Goal: Task Accomplishment & Management: Manage account settings

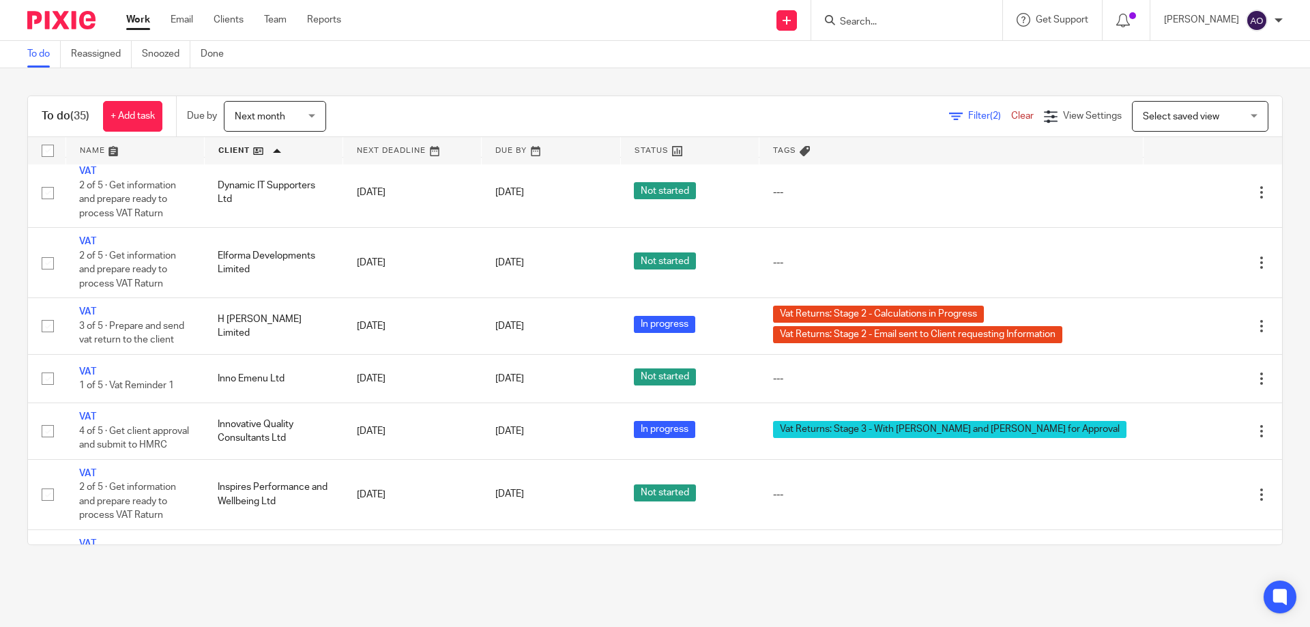
scroll to position [1194, 0]
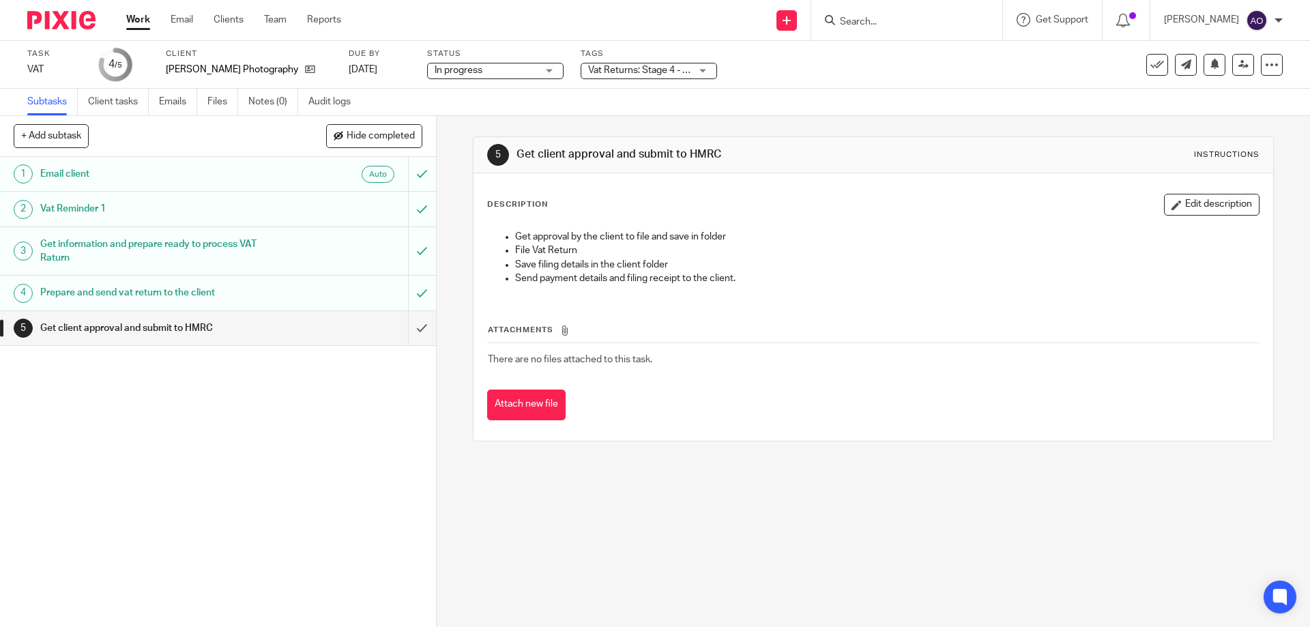
drag, startPoint x: 678, startPoint y: 71, endPoint x: 679, endPoint y: 85, distance: 14.4
click at [679, 70] on div "Vat Returns: Stage 4 - Calculations sent to Client for Approval" at bounding box center [648, 71] width 136 height 16
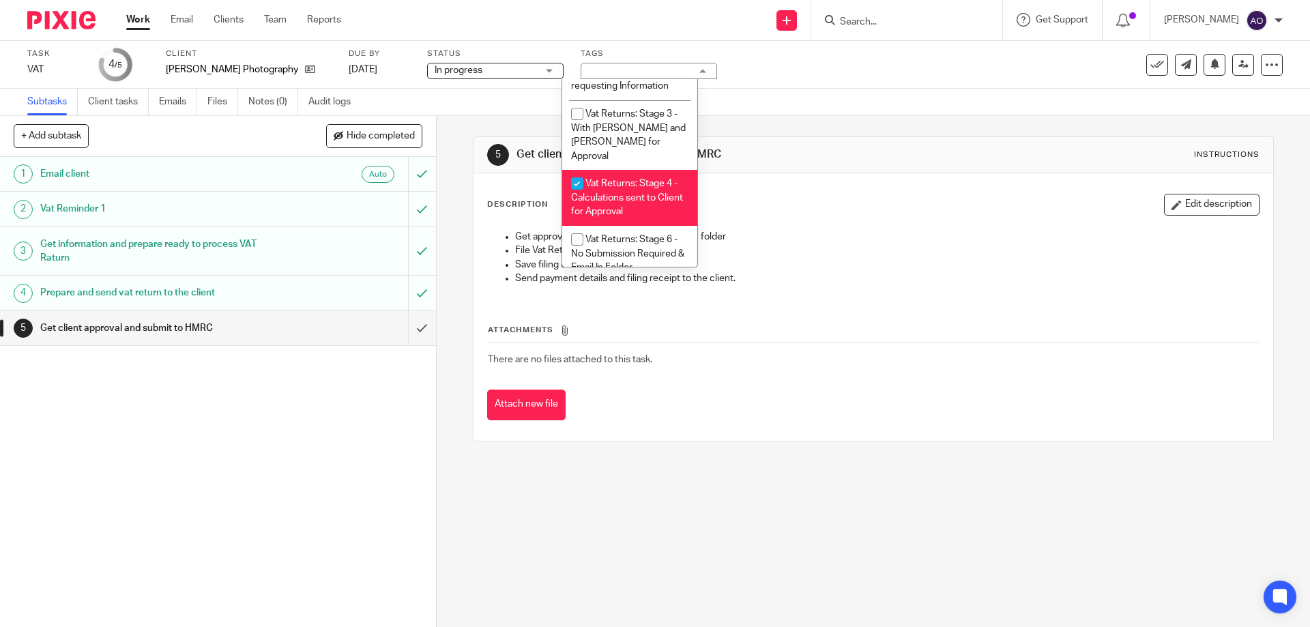
scroll to position [948, 0]
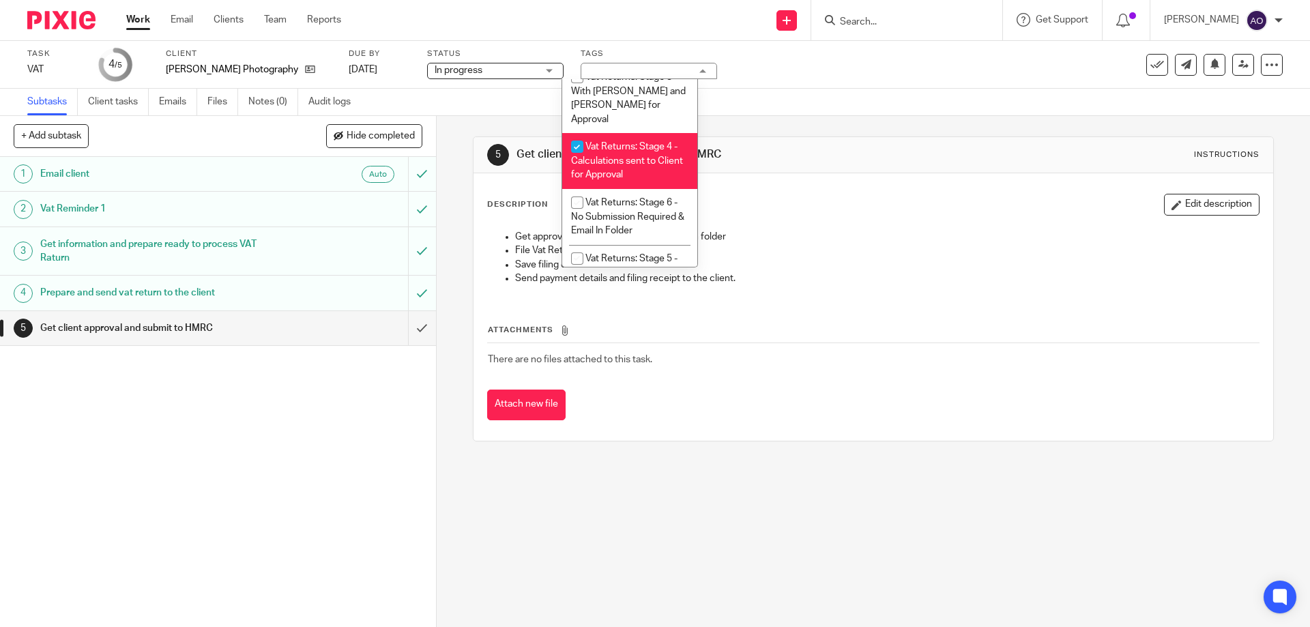
click at [574, 134] on input "checkbox" at bounding box center [577, 147] width 26 height 26
checkbox input "false"
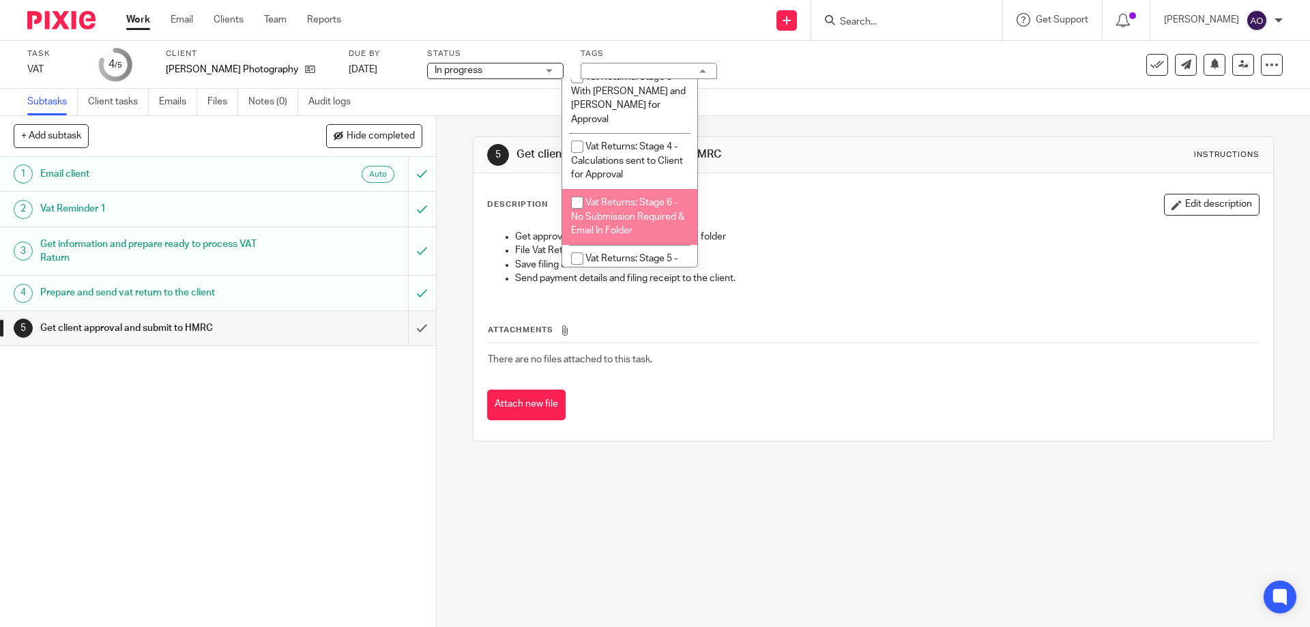
scroll to position [1016, 0]
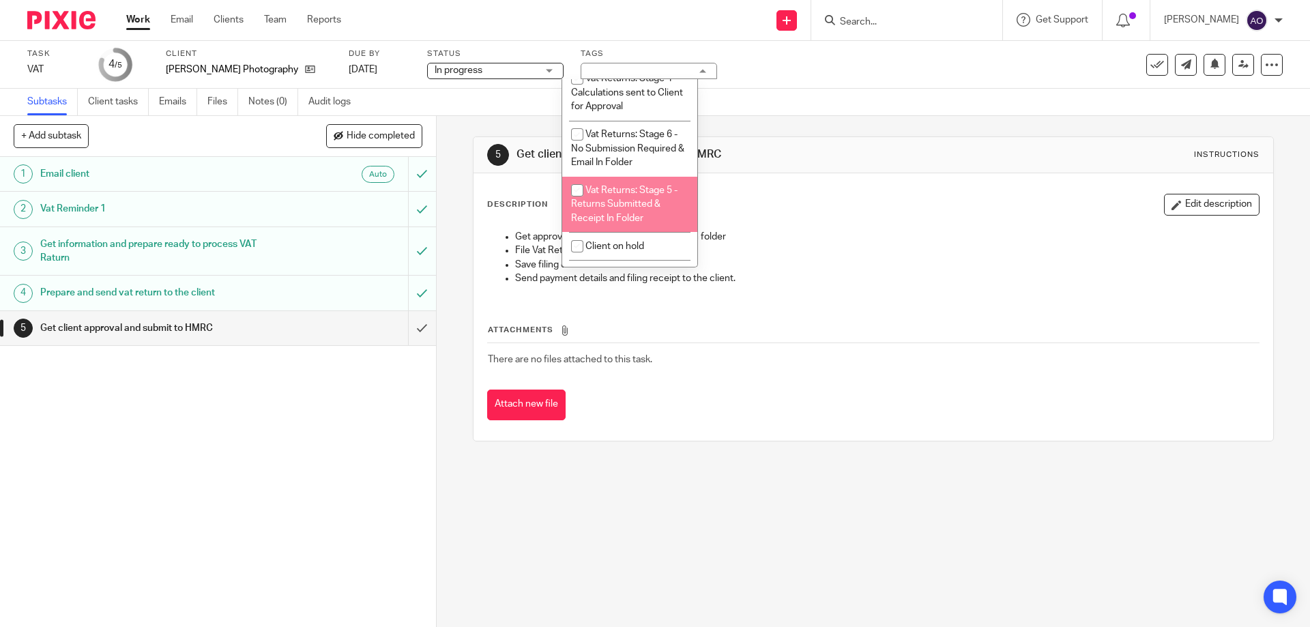
click at [574, 188] on input "checkbox" at bounding box center [577, 190] width 26 height 26
checkbox input "true"
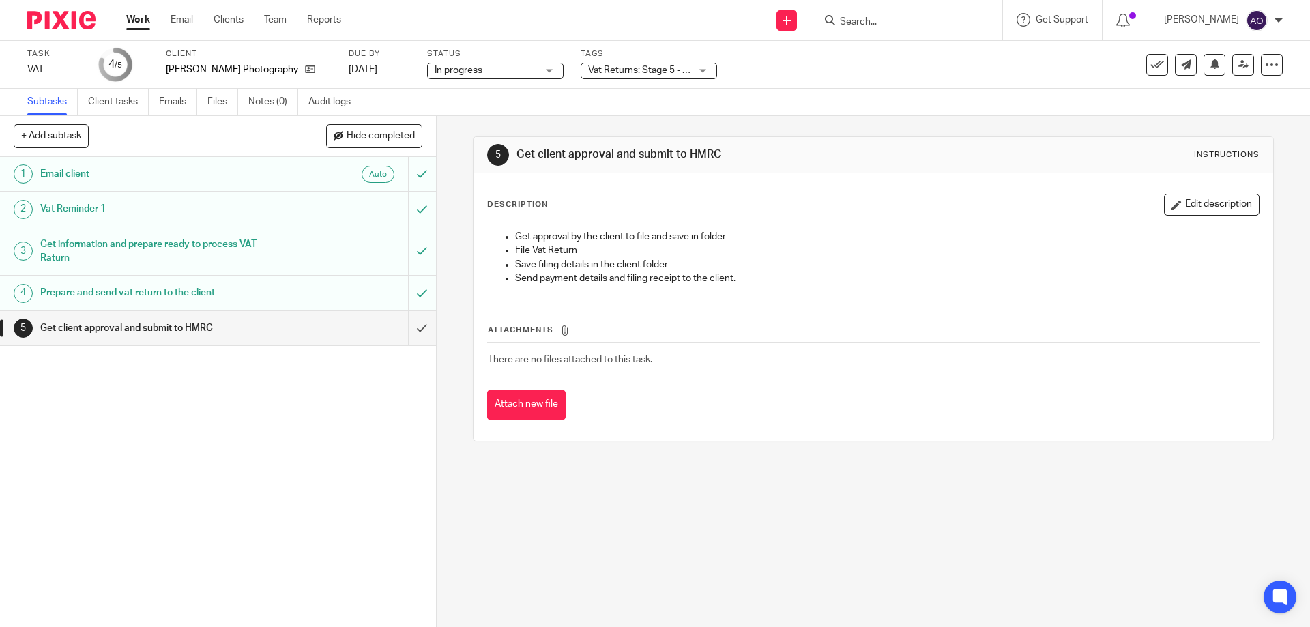
drag, startPoint x: 312, startPoint y: 452, endPoint x: 364, endPoint y: 379, distance: 89.0
click at [312, 452] on div "1 Email client Auto 2 Vat Reminder 1 3 Get information and prepare ready to pro…" at bounding box center [218, 392] width 436 height 470
click at [405, 321] on input "submit" at bounding box center [218, 328] width 436 height 34
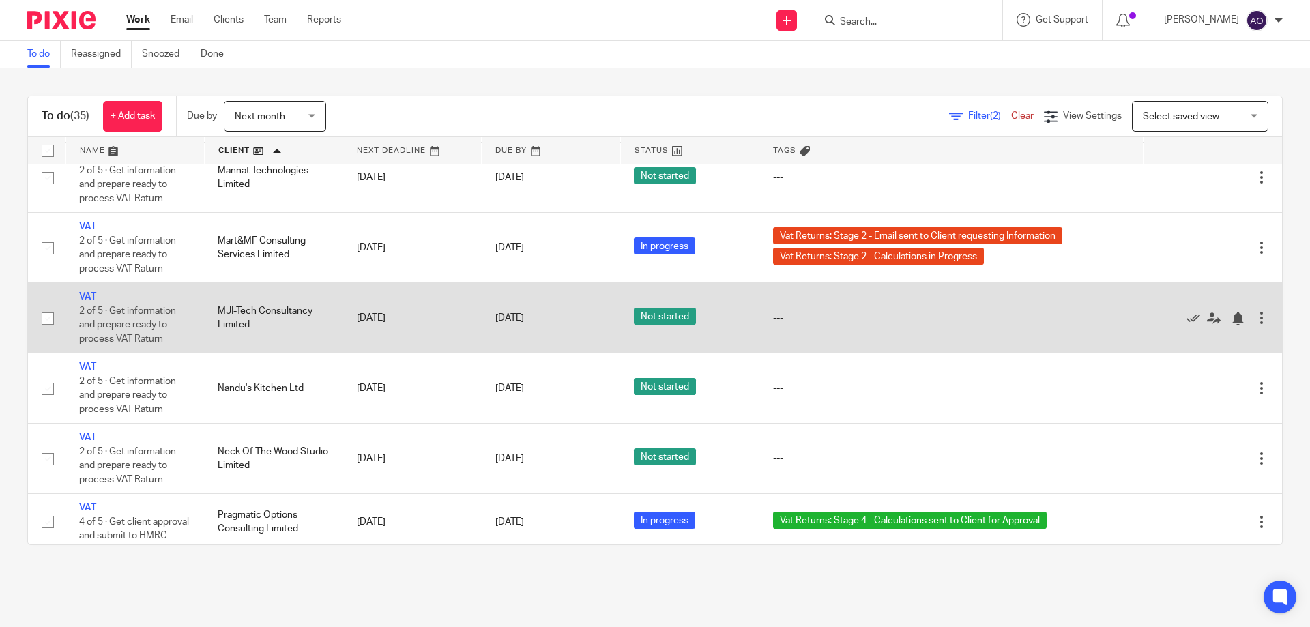
scroll to position [1091, 0]
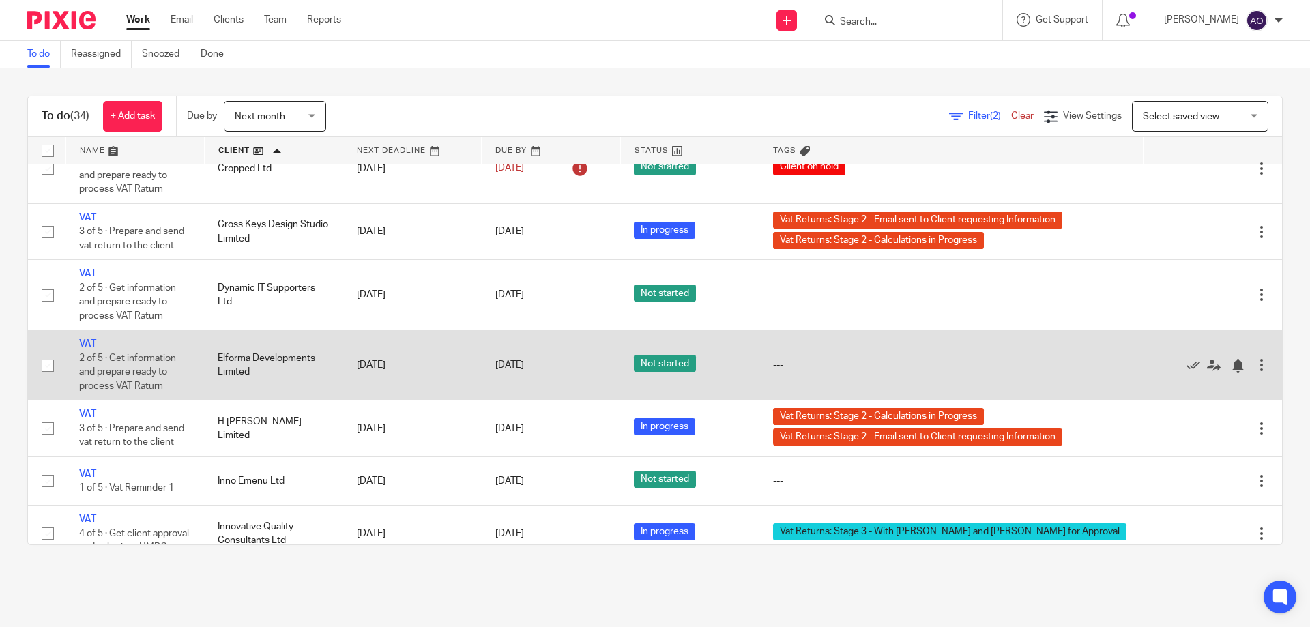
scroll to position [750, 0]
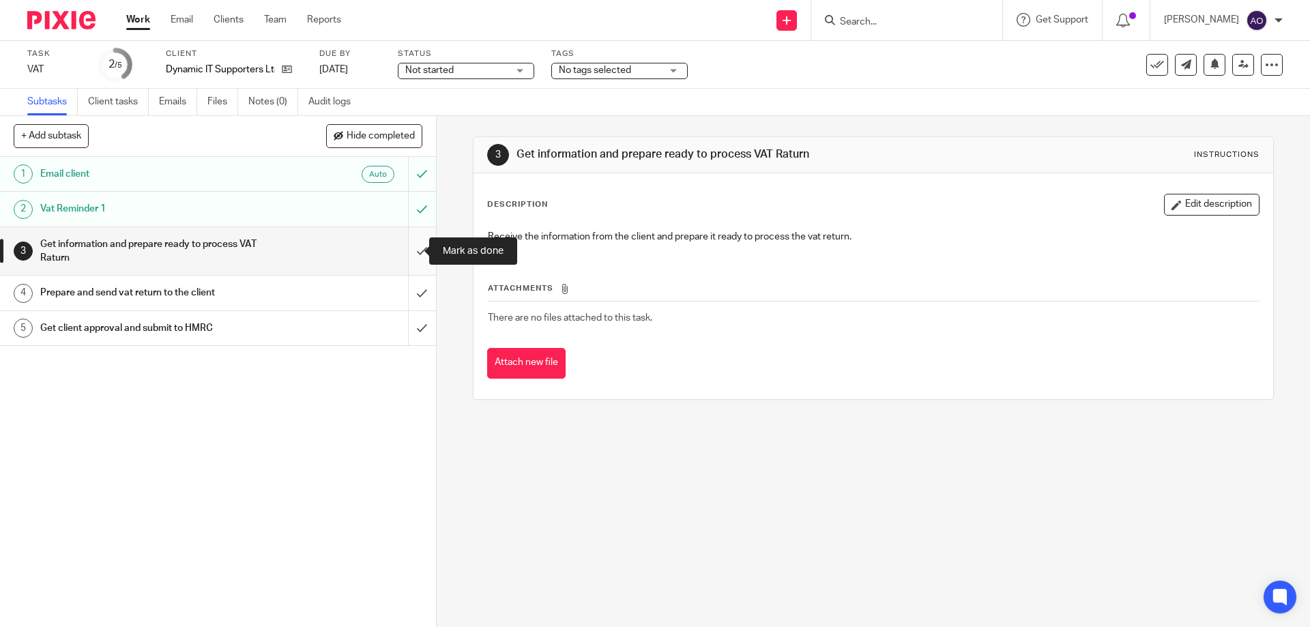
click at [405, 252] on input "submit" at bounding box center [218, 251] width 436 height 48
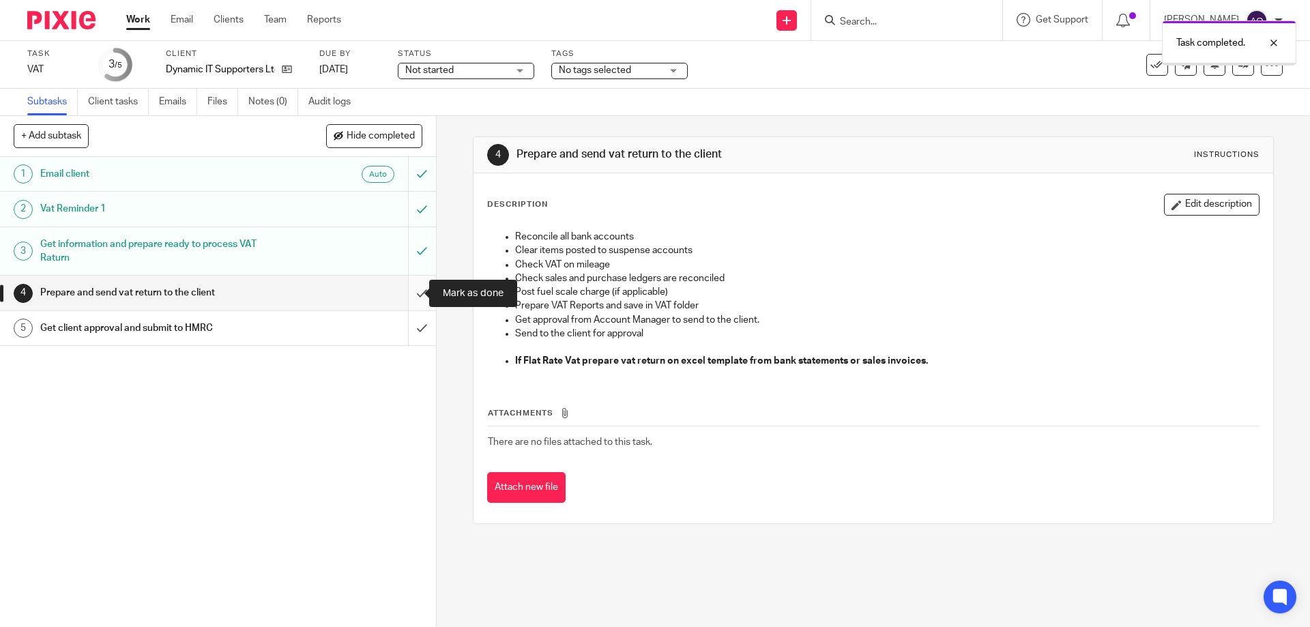
click at [407, 293] on input "submit" at bounding box center [218, 293] width 436 height 34
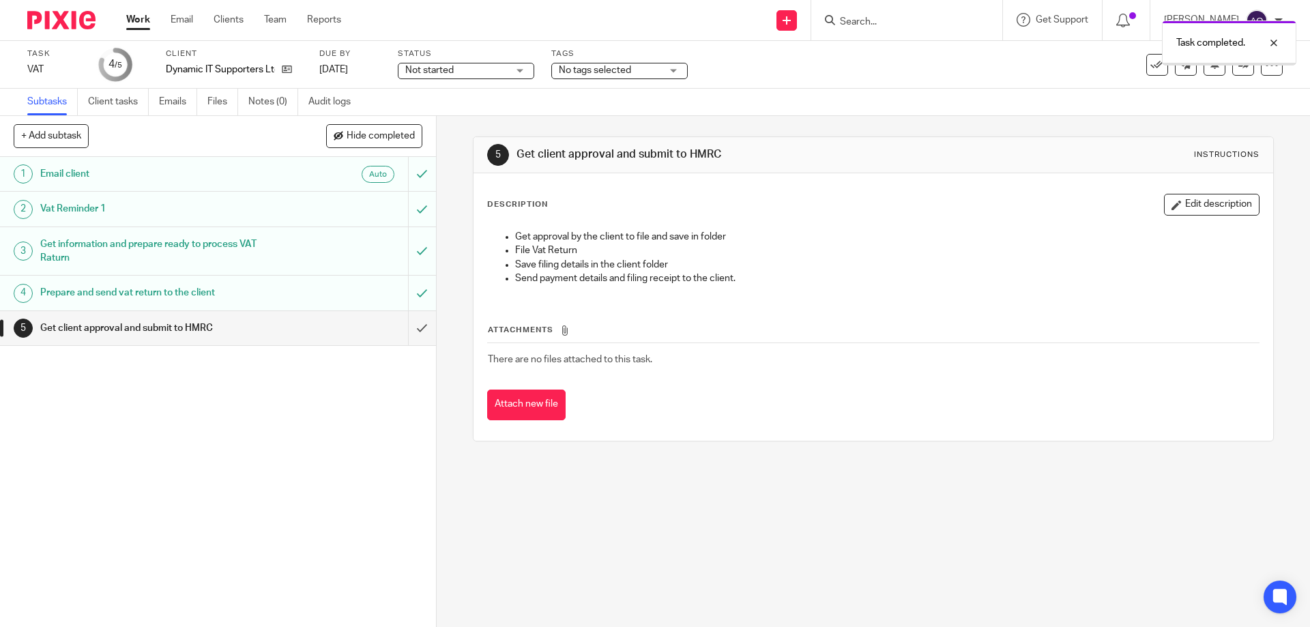
click at [522, 69] on div "Not started Not started" at bounding box center [466, 71] width 136 height 16
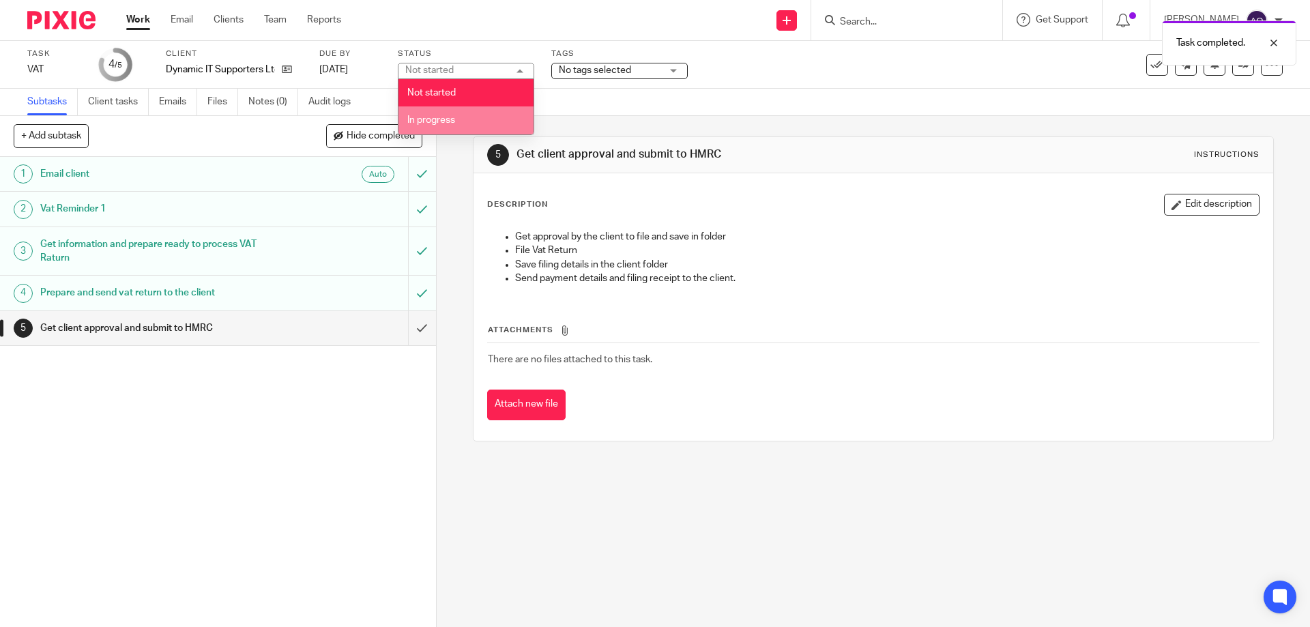
click at [477, 119] on li "In progress" at bounding box center [465, 120] width 135 height 28
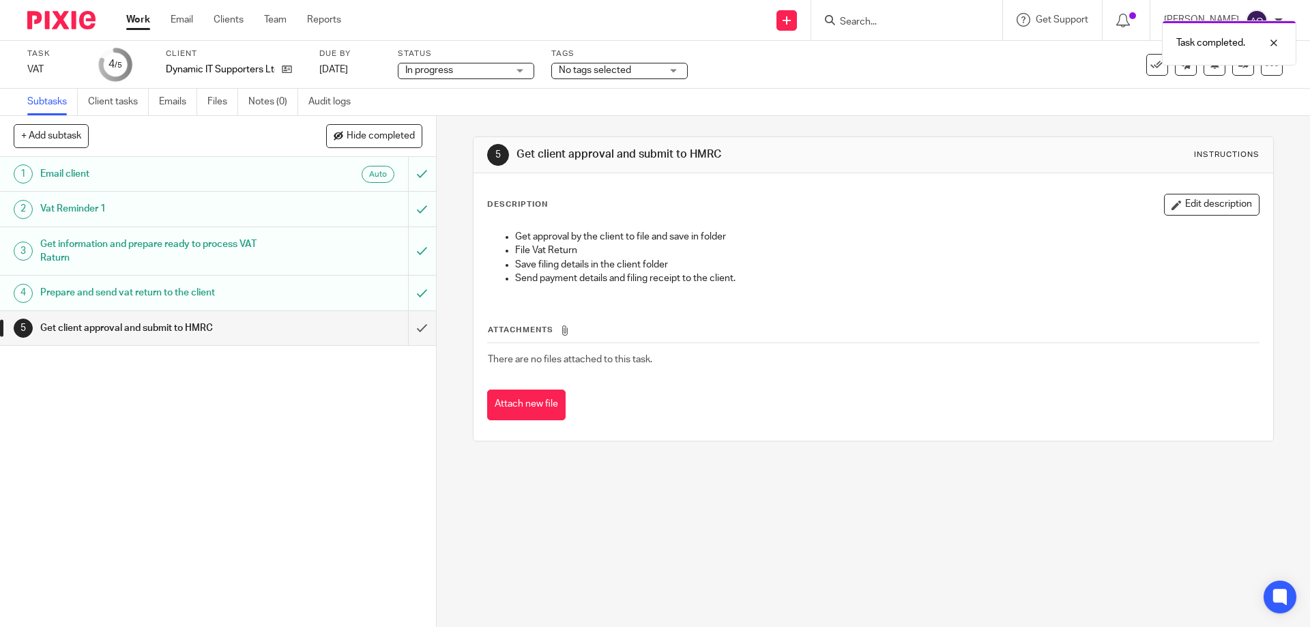
click at [675, 72] on div "No tags selected" at bounding box center [619, 71] width 136 height 16
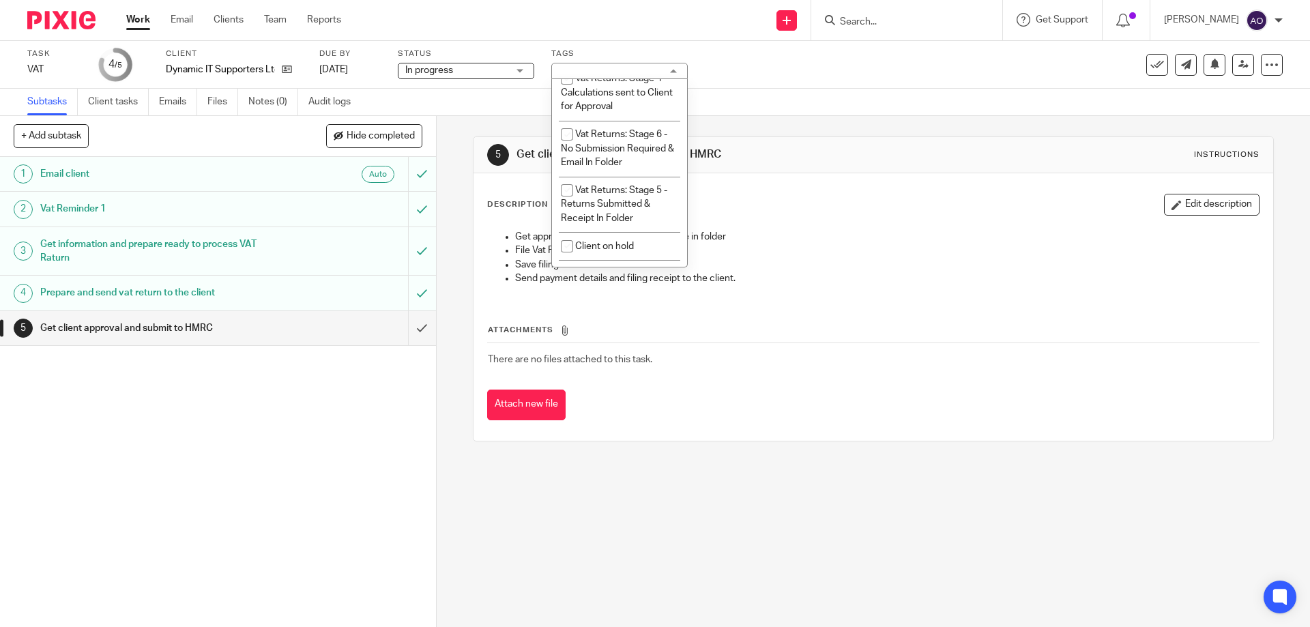
scroll to position [1022, 0]
click at [563, 183] on input "checkbox" at bounding box center [567, 184] width 26 height 26
checkbox input "true"
click at [383, 435] on div "1 Email client Auto 2 Vat Reminder 1 3 Get information and prepare ready to pro…" at bounding box center [218, 392] width 436 height 470
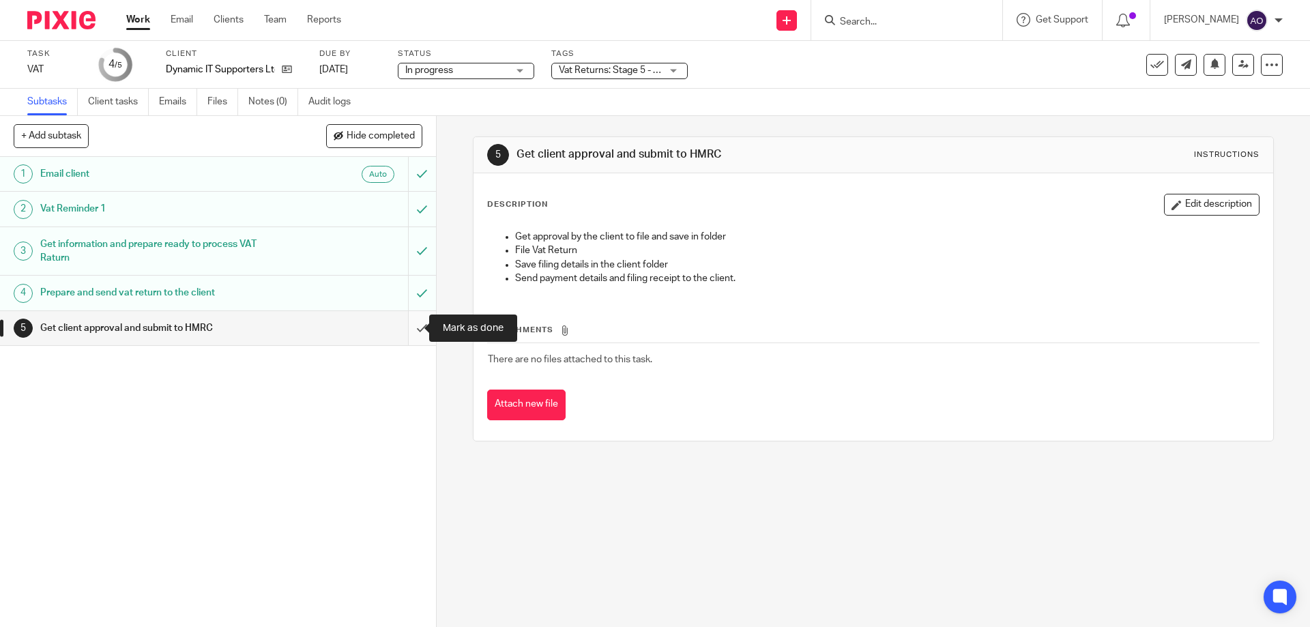
click at [415, 333] on input "submit" at bounding box center [218, 328] width 436 height 34
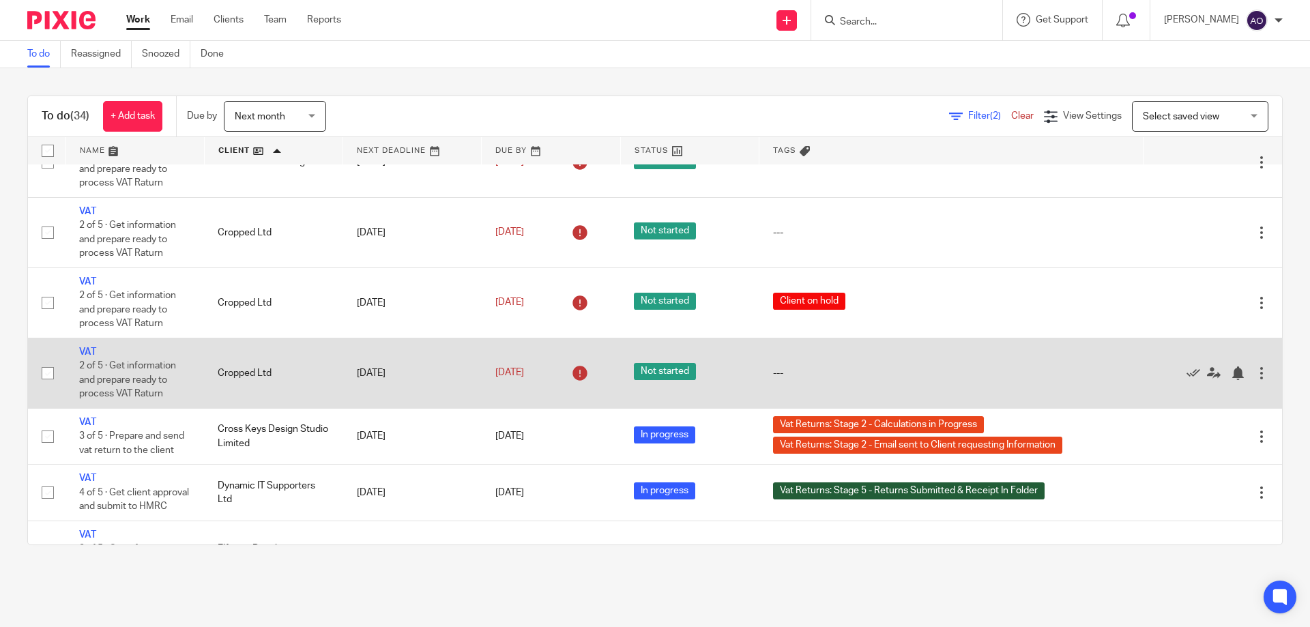
scroll to position [750, 0]
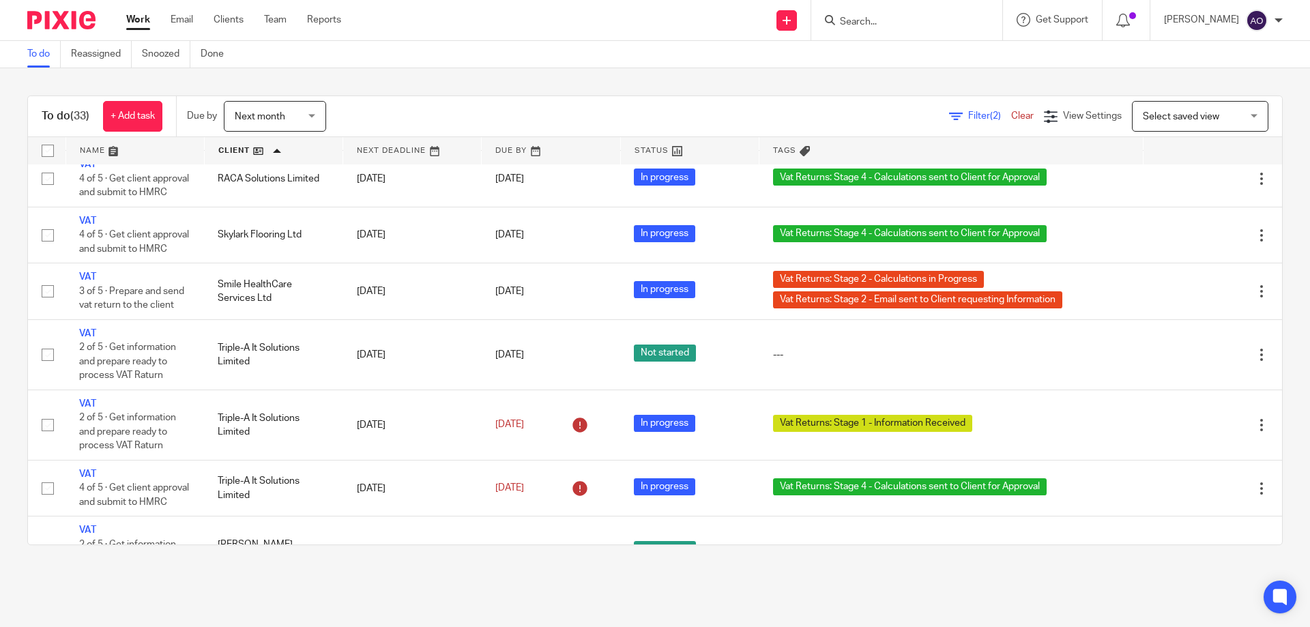
scroll to position [1749, 0]
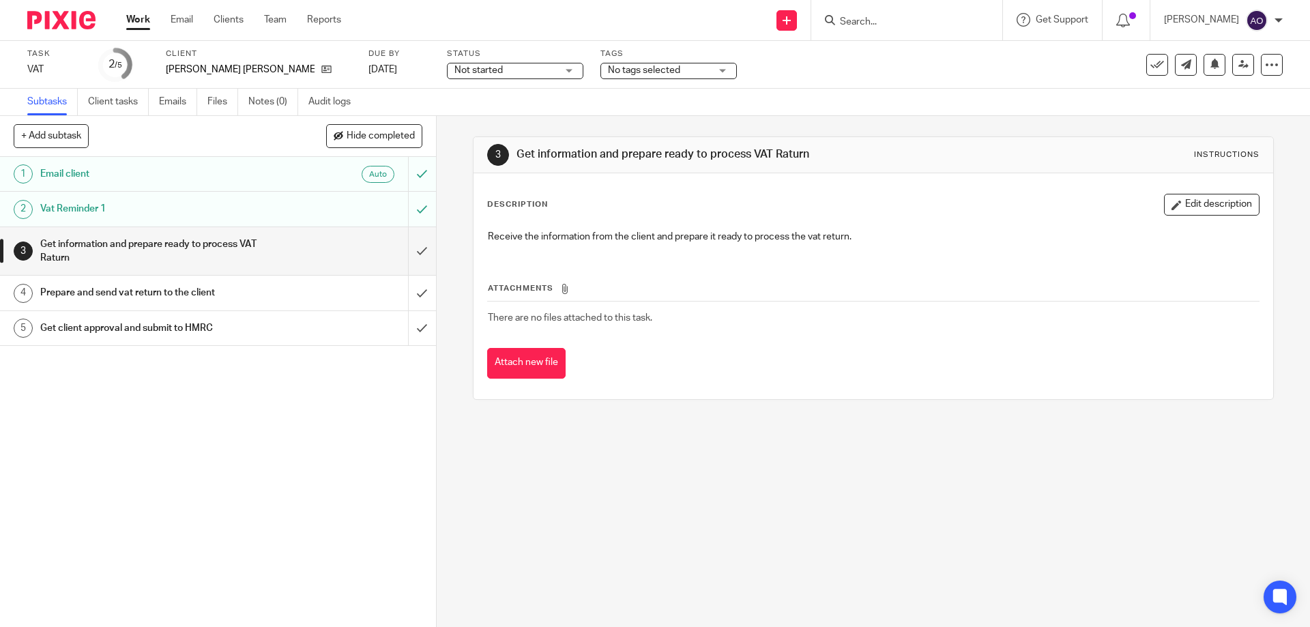
click at [519, 69] on div "Not started Not started" at bounding box center [515, 71] width 136 height 16
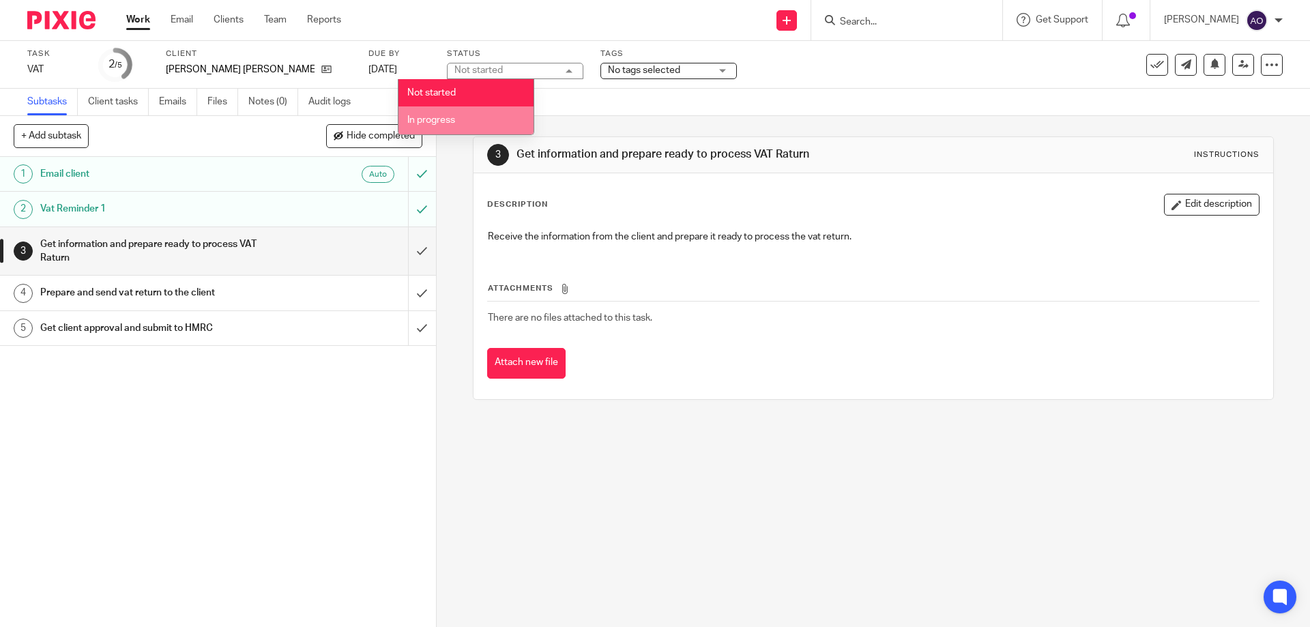
click at [457, 121] on li "In progress" at bounding box center [465, 120] width 135 height 28
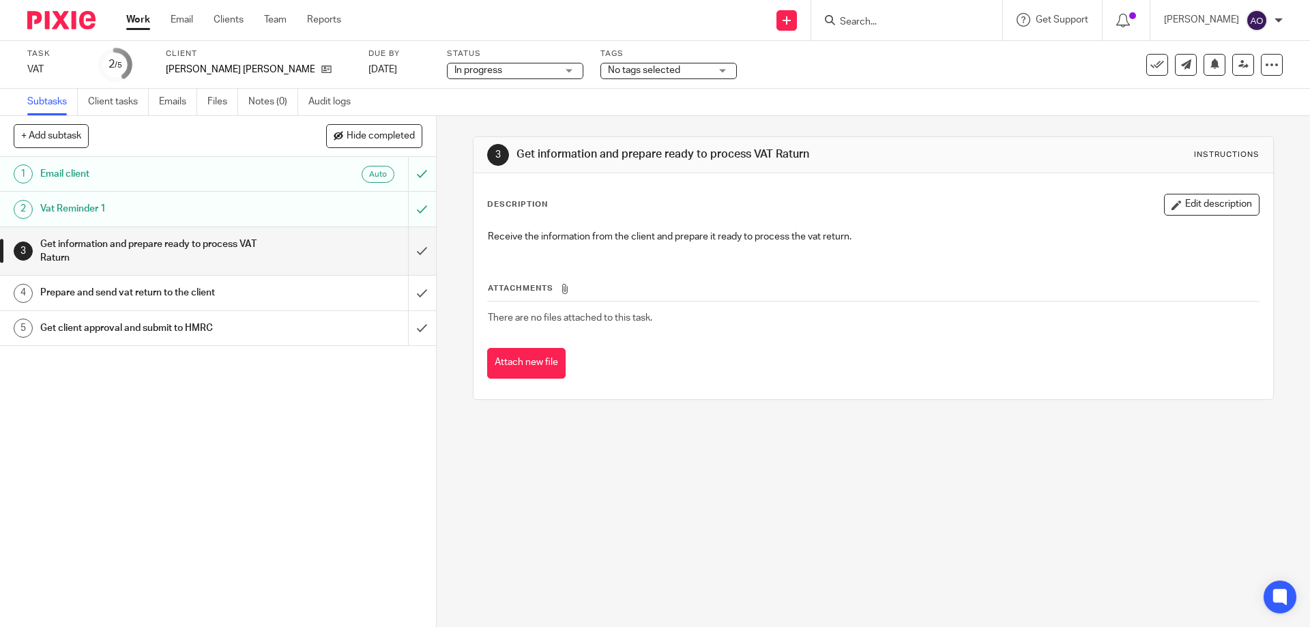
click at [674, 71] on div "No tags selected" at bounding box center [668, 71] width 136 height 16
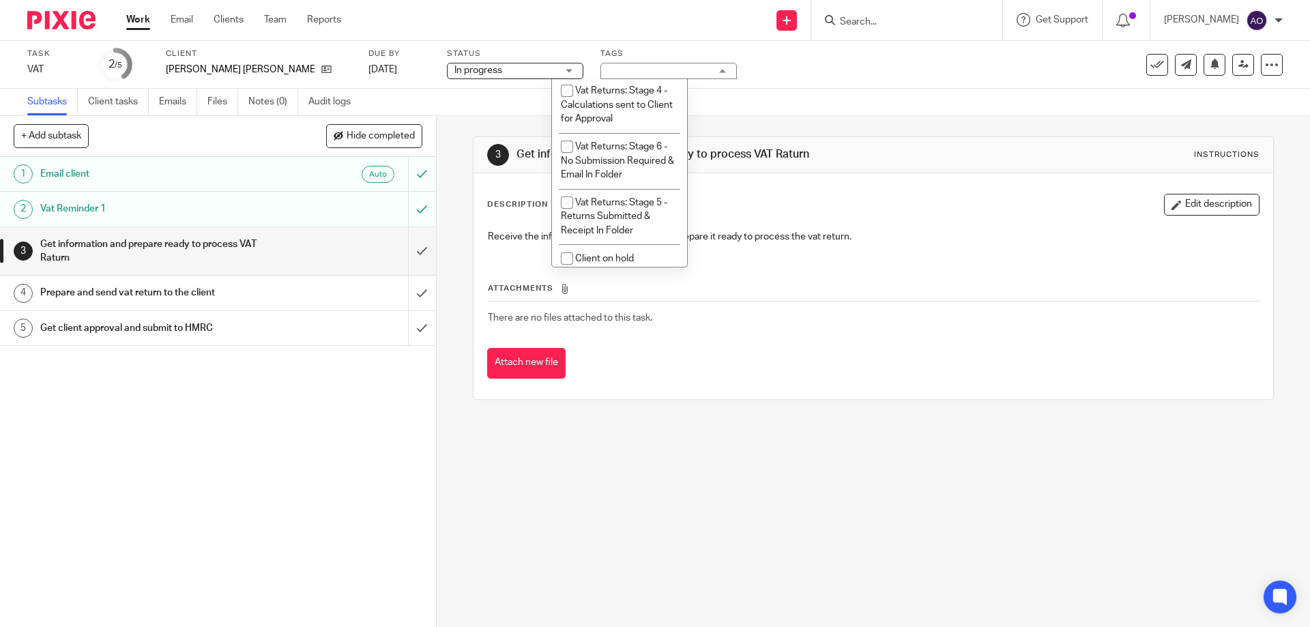
scroll to position [1016, 0]
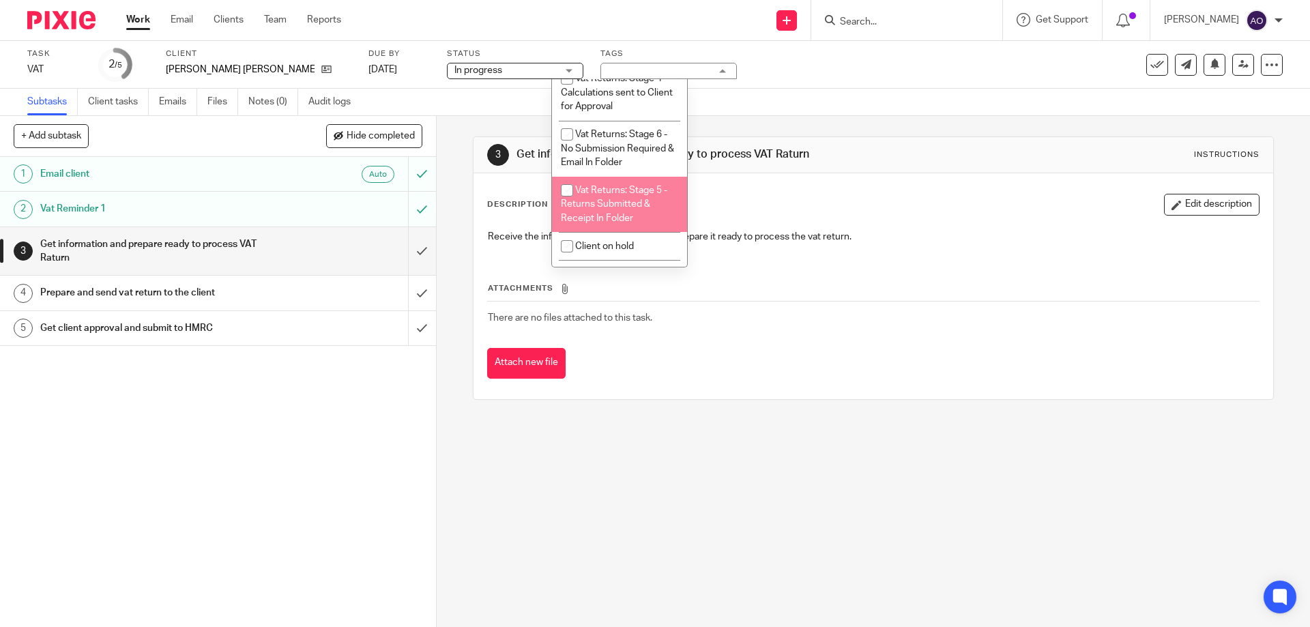
click at [568, 188] on input "checkbox" at bounding box center [567, 190] width 26 height 26
checkbox input "true"
click at [276, 456] on div "1 Email client Auto 2 Vat Reminder 1 3 Get information and prepare ready to pro…" at bounding box center [218, 392] width 436 height 470
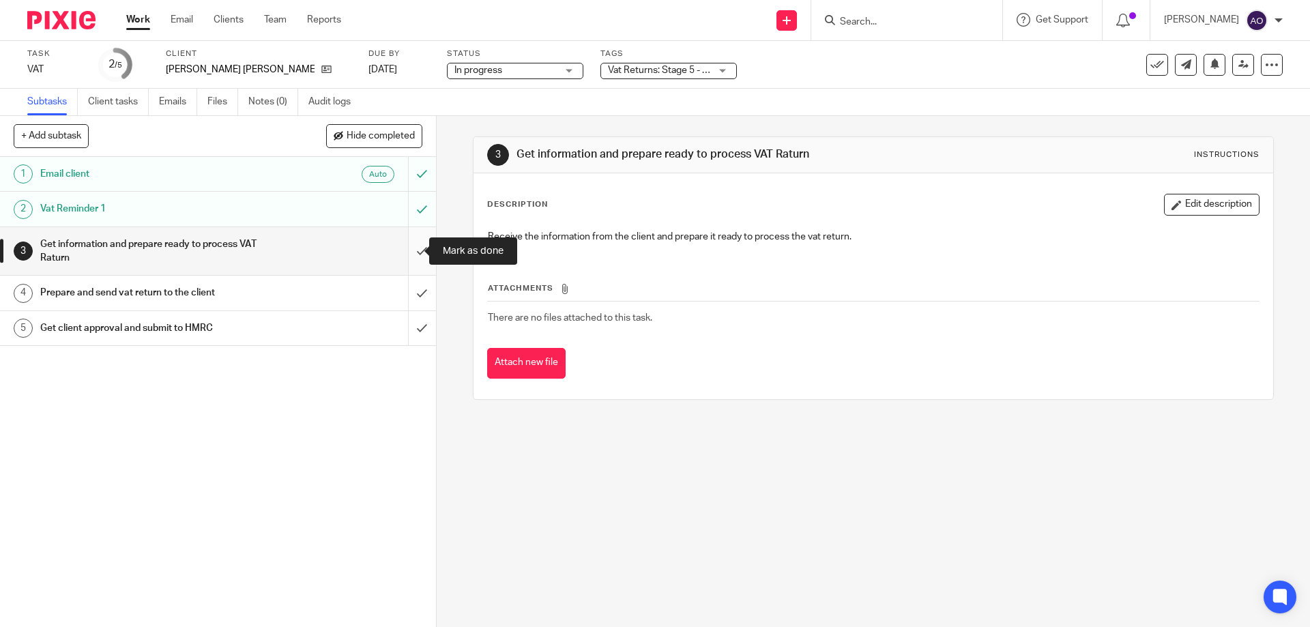
click at [402, 252] on input "submit" at bounding box center [218, 251] width 436 height 48
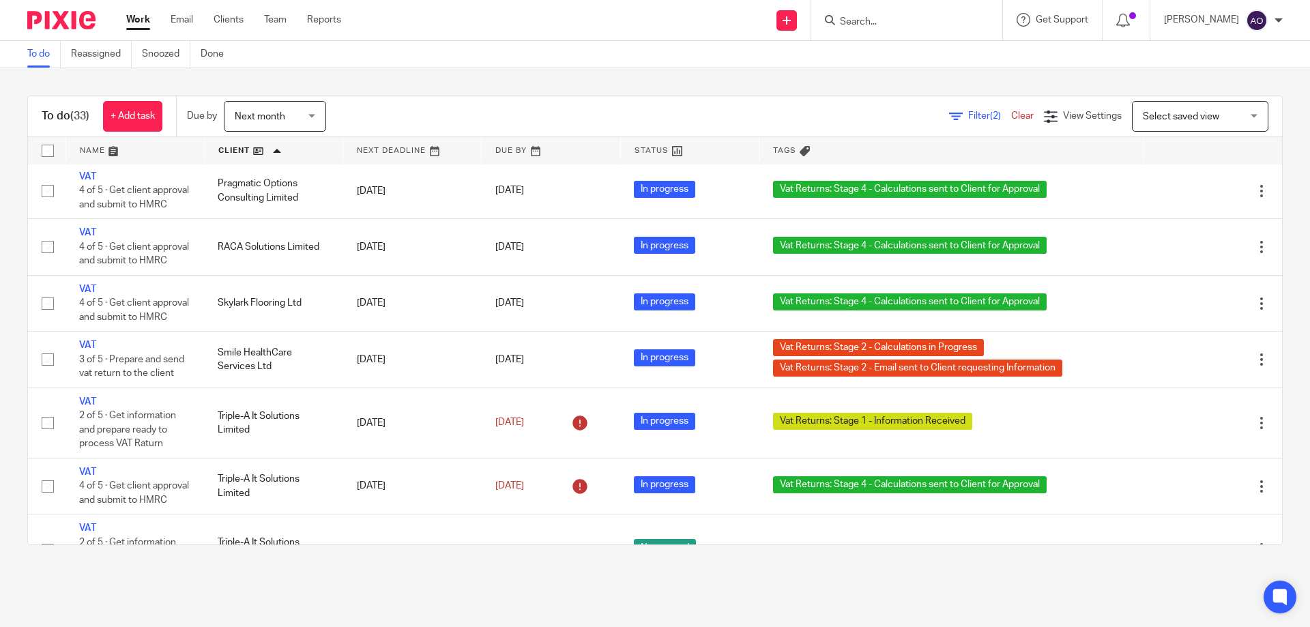
scroll to position [1749, 0]
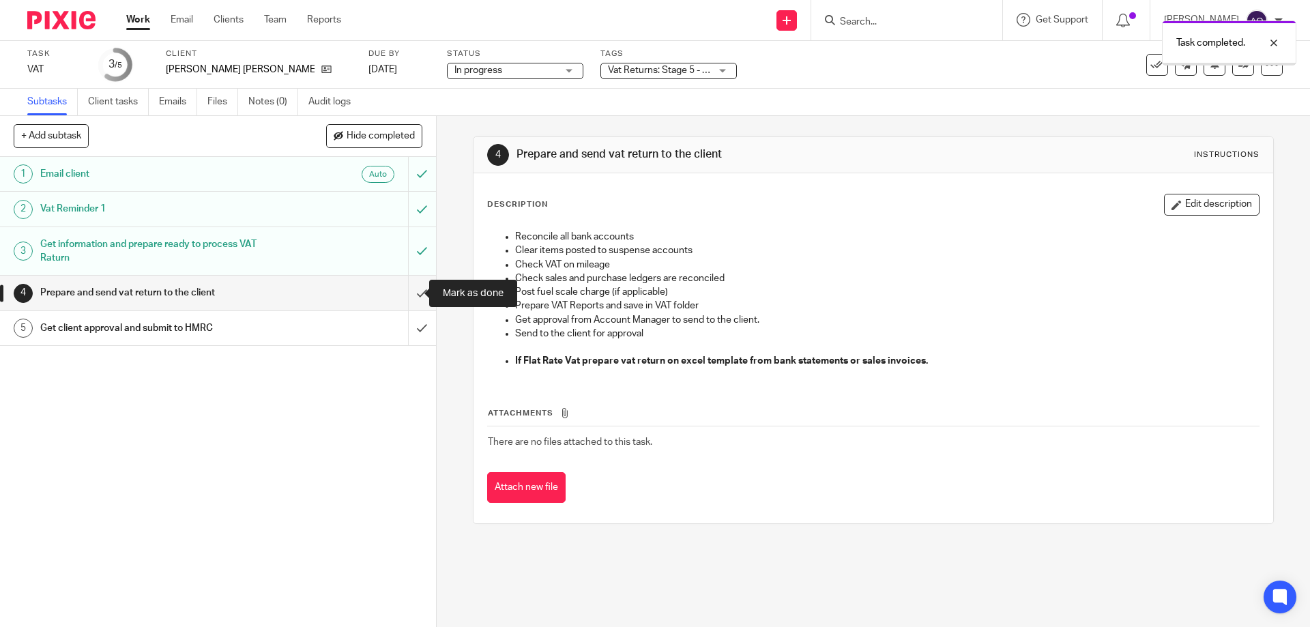
click at [406, 293] on input "submit" at bounding box center [218, 293] width 436 height 34
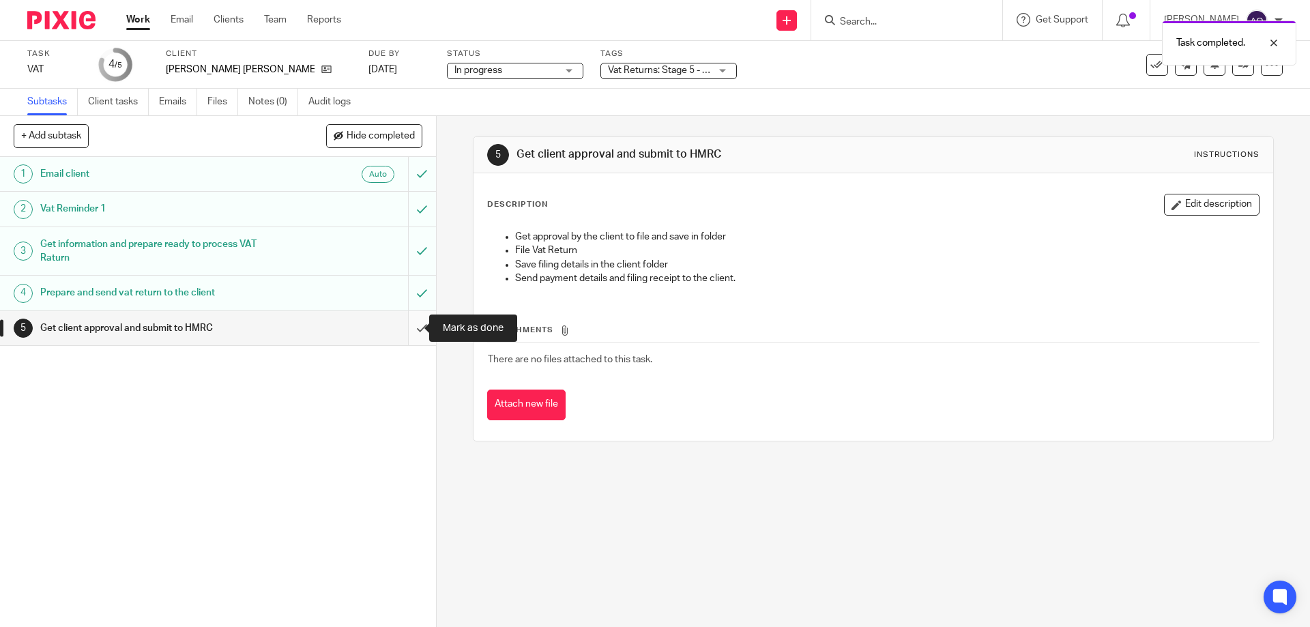
click at [407, 327] on input "submit" at bounding box center [218, 328] width 436 height 34
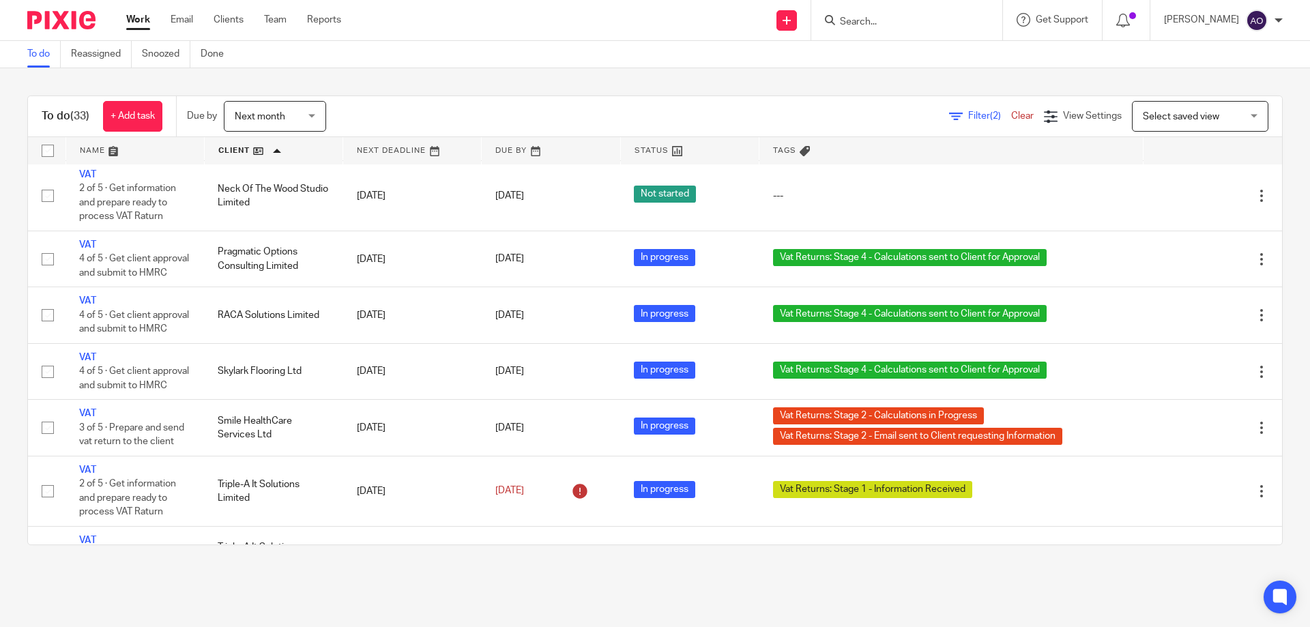
scroll to position [1735, 0]
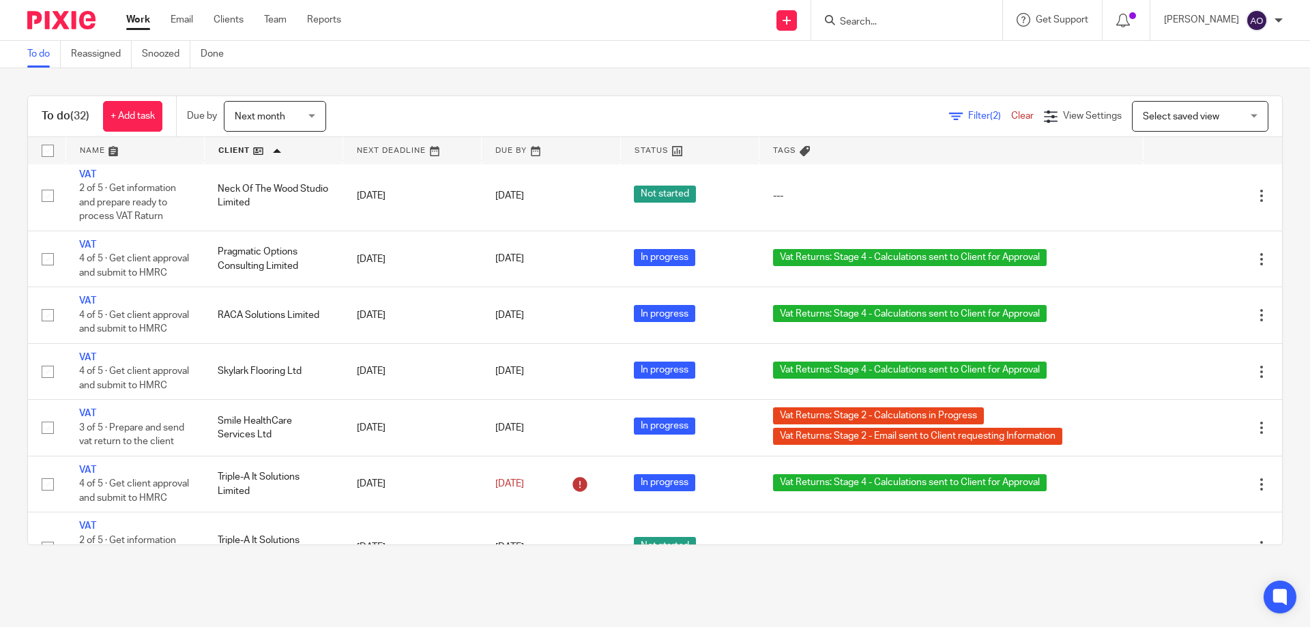
scroll to position [1679, 0]
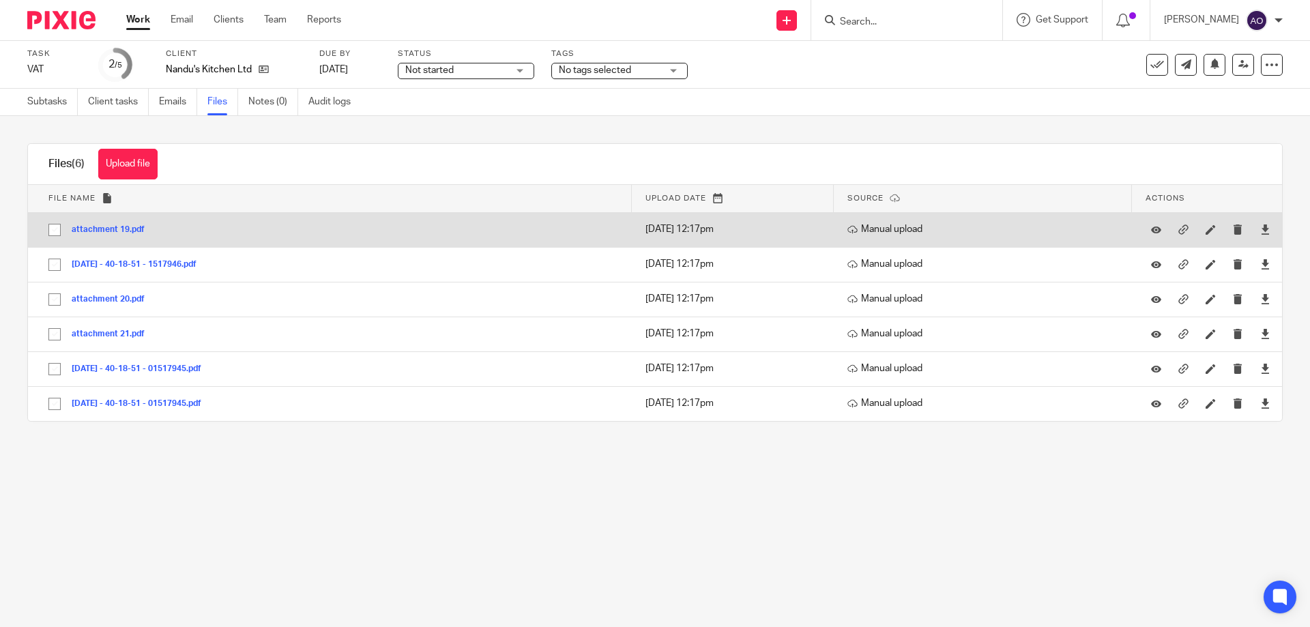
click at [53, 224] on input "checkbox" at bounding box center [55, 230] width 26 height 26
checkbox input "true"
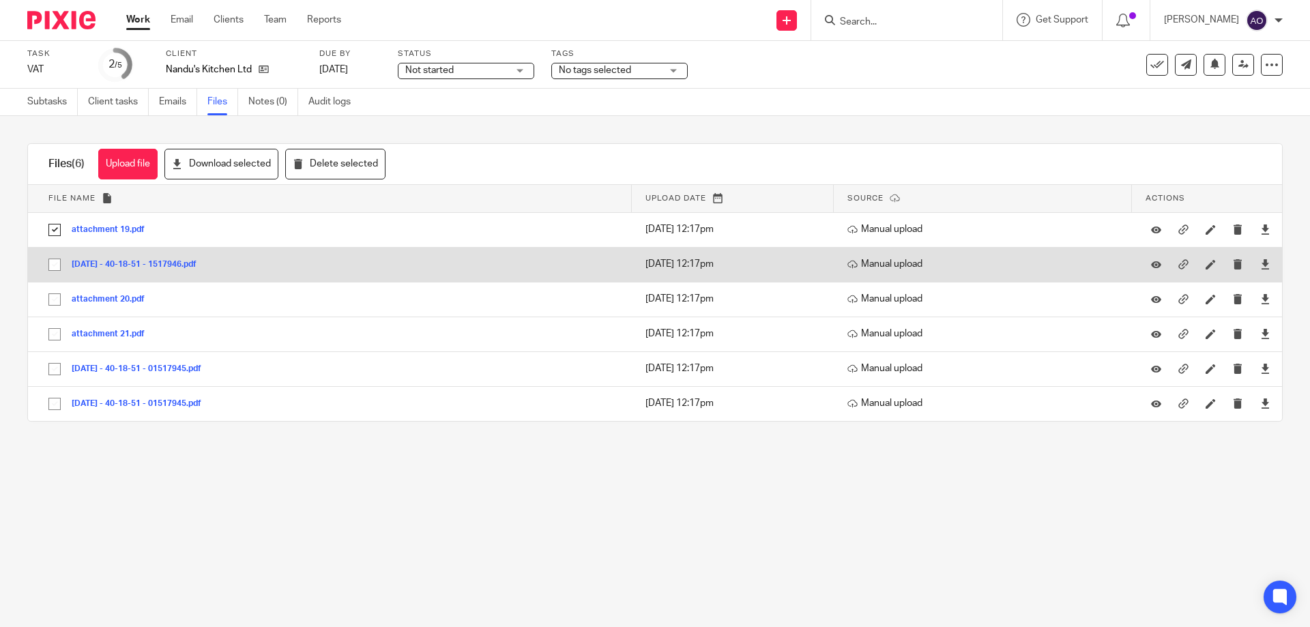
click at [56, 265] on input "checkbox" at bounding box center [55, 265] width 26 height 26
checkbox input "true"
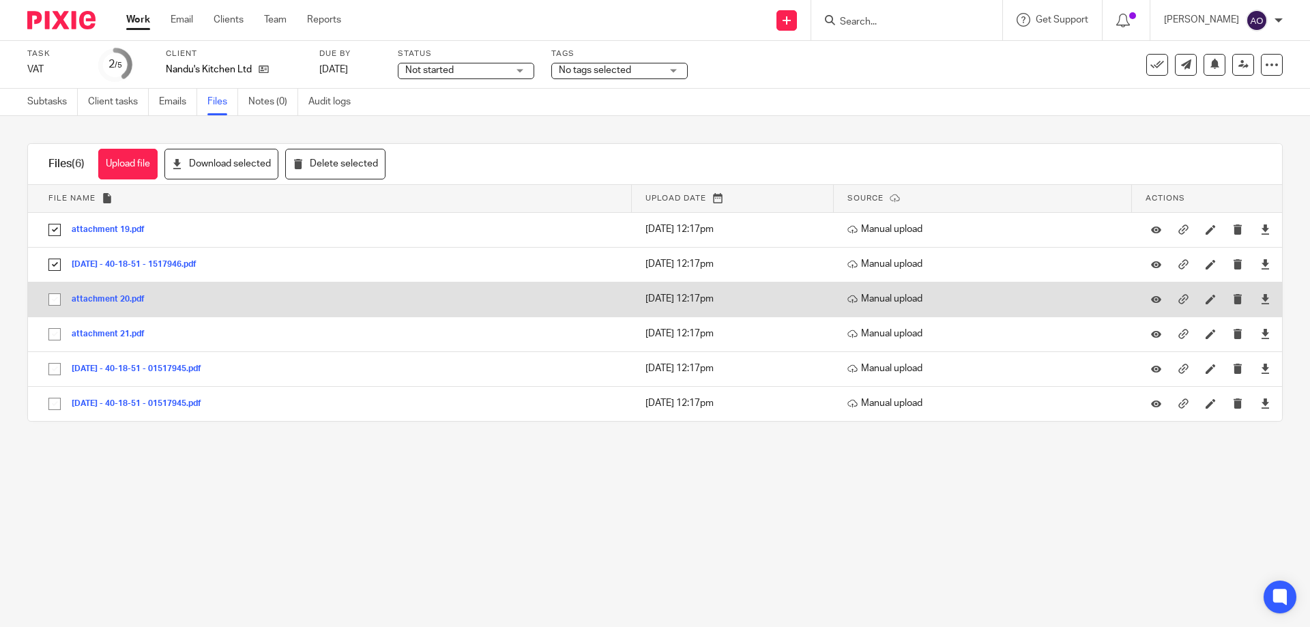
click at [53, 301] on input "checkbox" at bounding box center [55, 299] width 26 height 26
checkbox input "true"
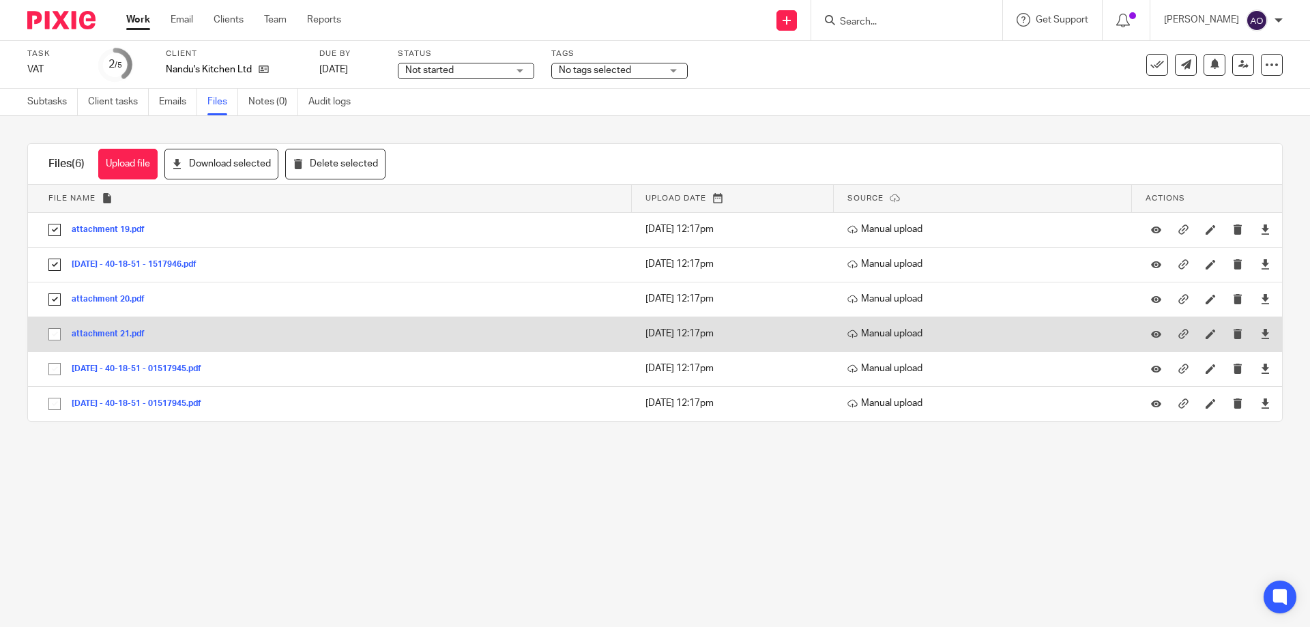
click at [53, 334] on input "checkbox" at bounding box center [55, 334] width 26 height 26
checkbox input "true"
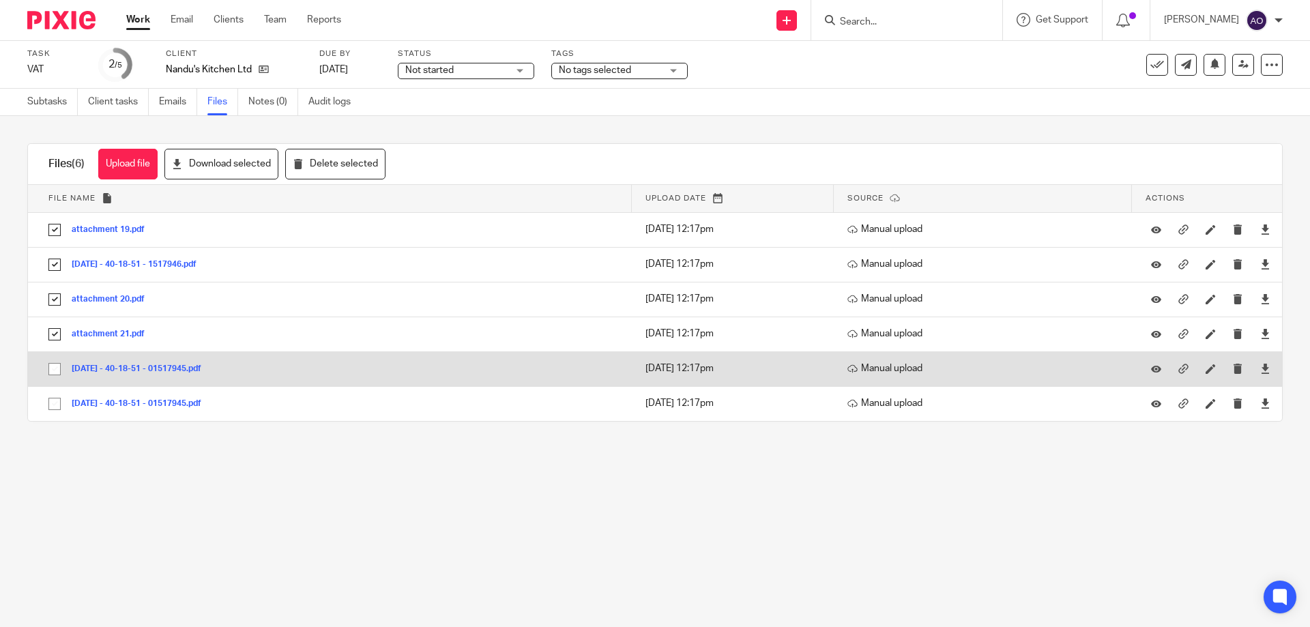
click at [55, 368] on input "checkbox" at bounding box center [55, 369] width 26 height 26
checkbox input "true"
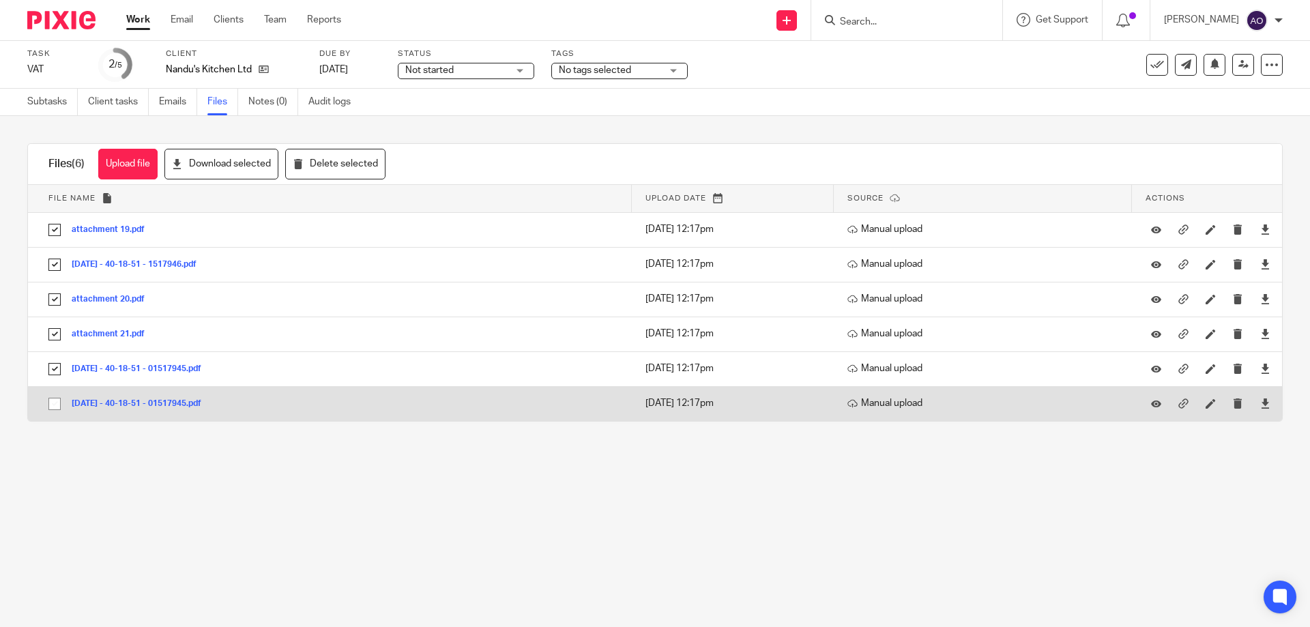
click at [50, 399] on input "checkbox" at bounding box center [55, 404] width 26 height 26
checkbox input "true"
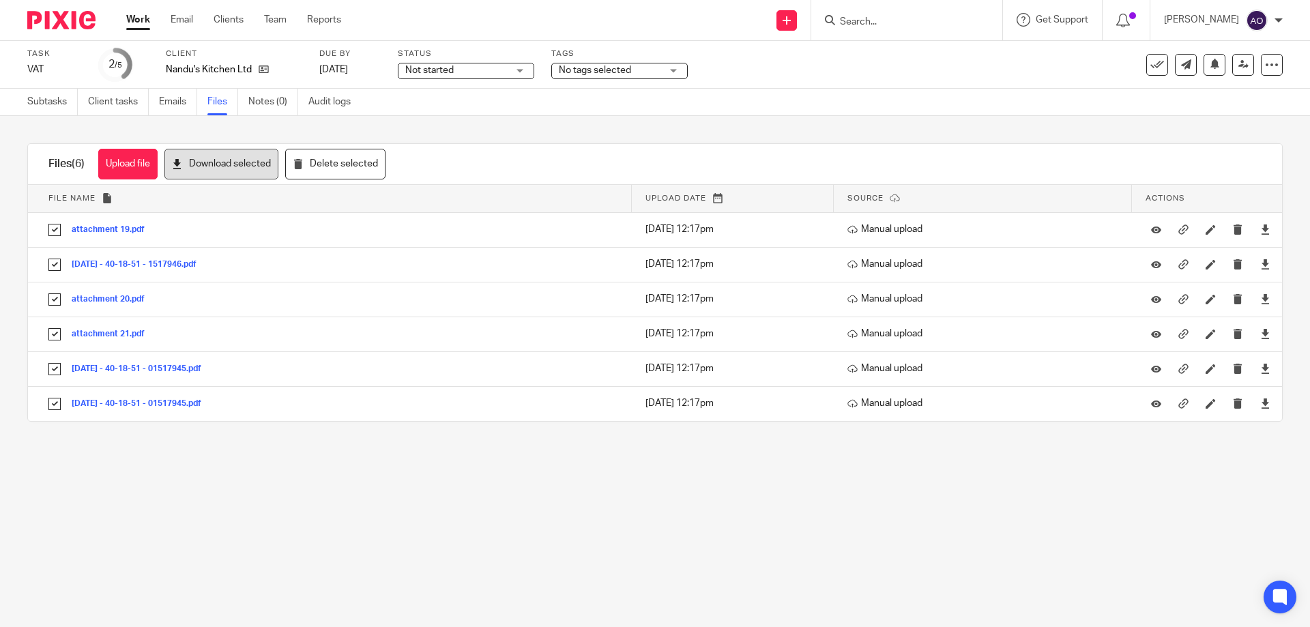
click at [219, 163] on button "Download selected" at bounding box center [221, 164] width 114 height 31
